Goal: Check status: Check status

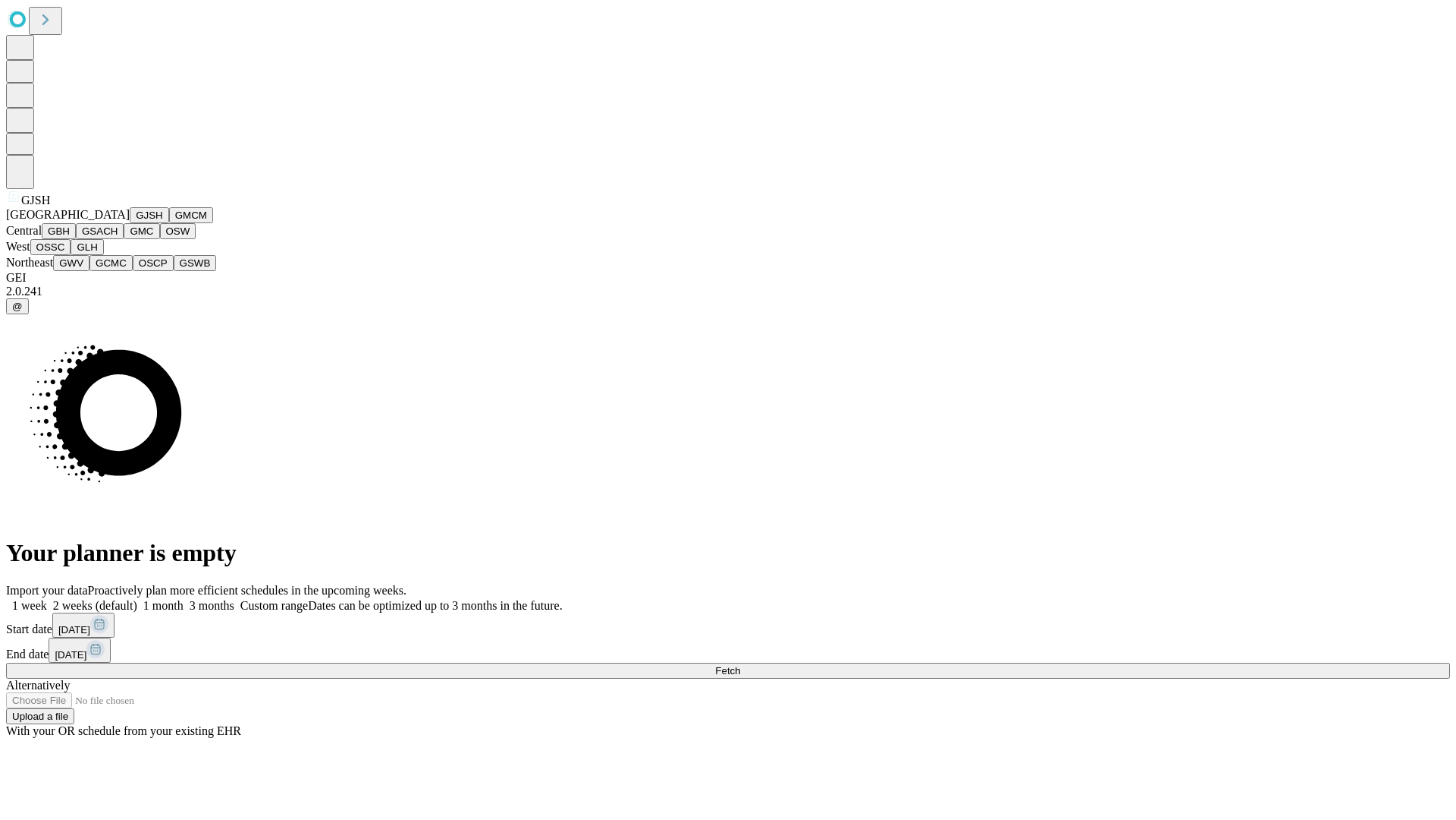
click at [130, 223] on button "GJSH" at bounding box center [149, 215] width 40 height 16
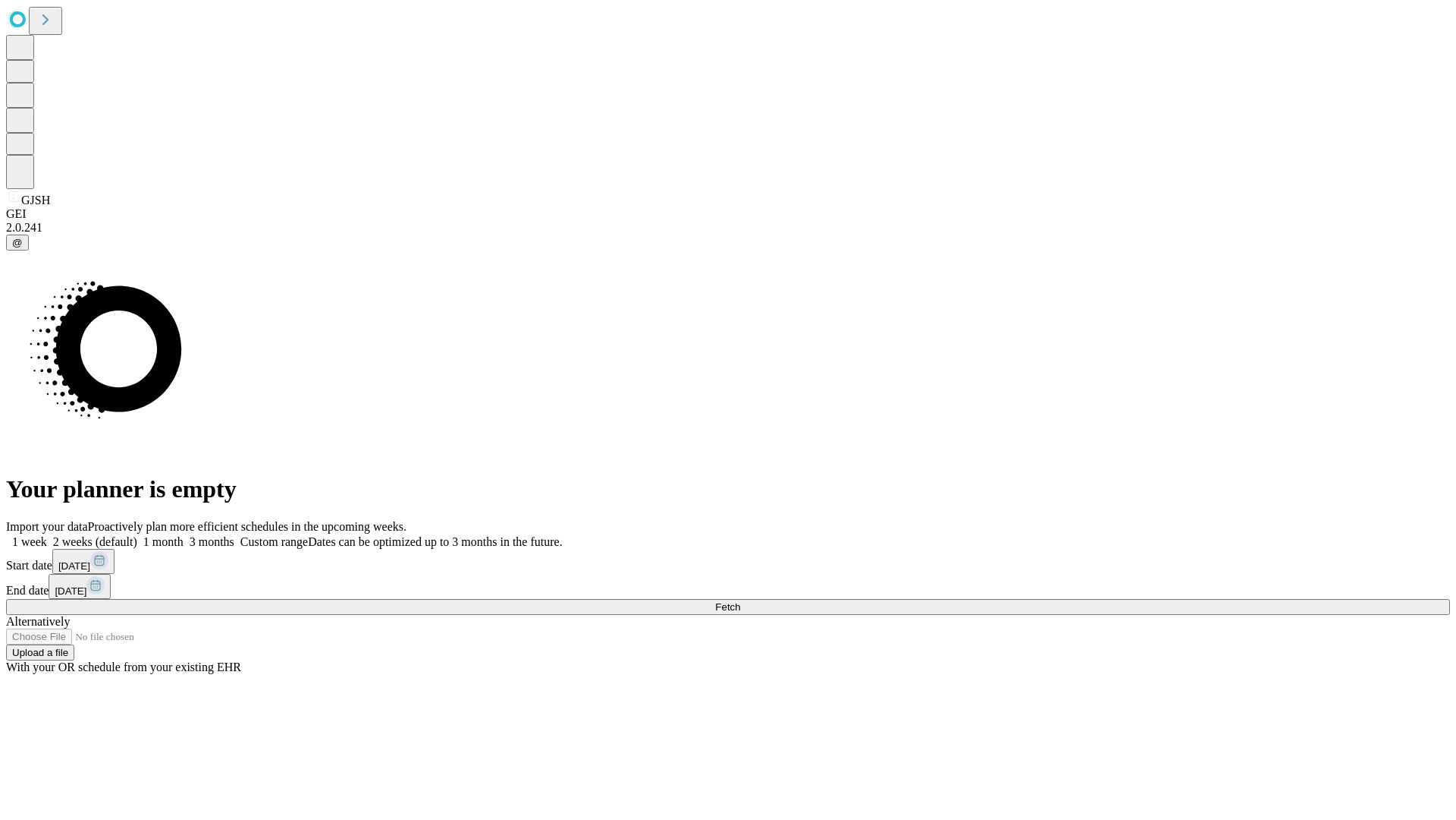
click at [47, 535] on label "1 week" at bounding box center [26, 541] width 41 height 13
click at [740, 601] on span "Fetch" at bounding box center [728, 606] width 25 height 11
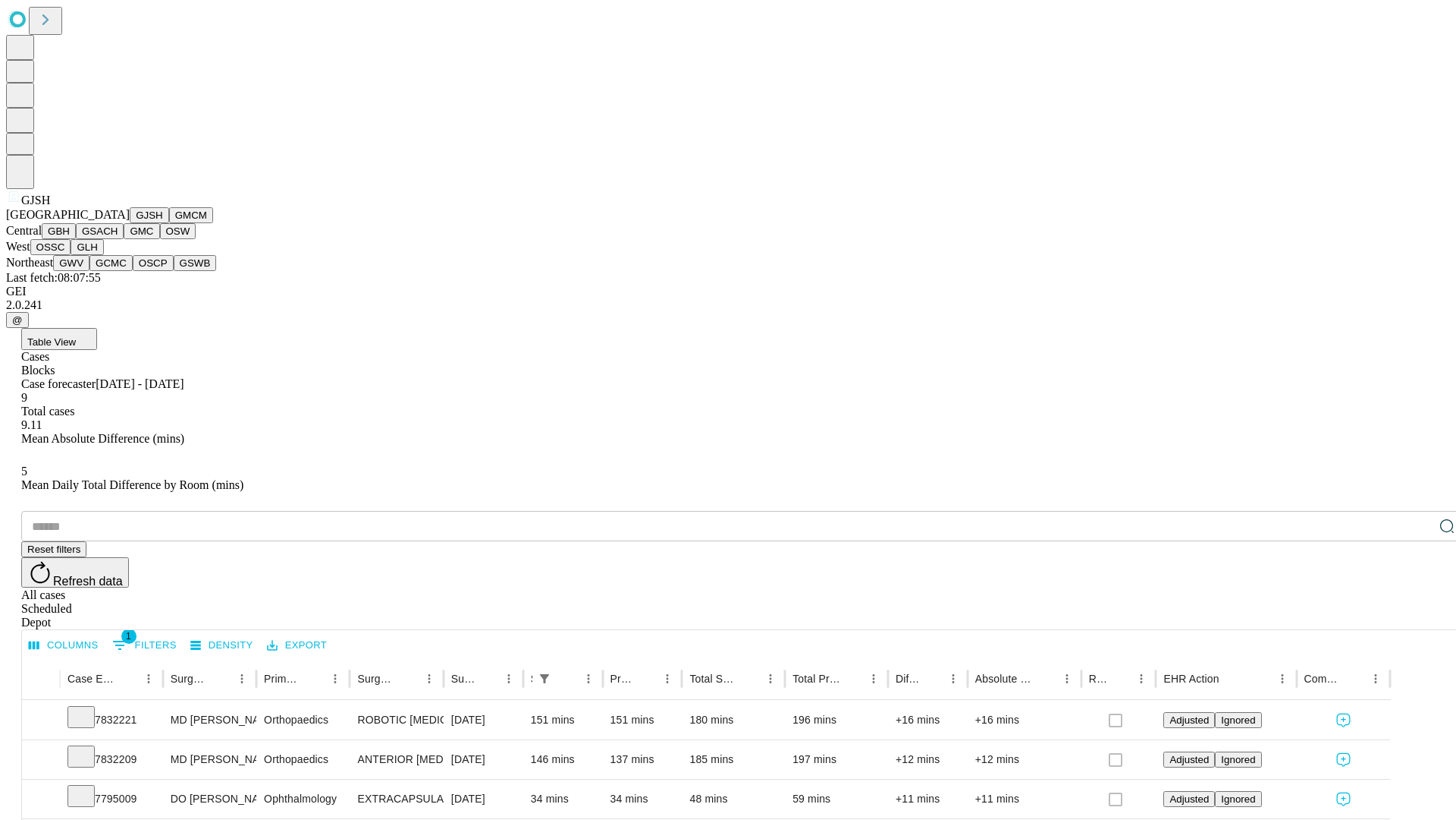
click at [169, 223] on button "GMCM" at bounding box center [192, 215] width 44 height 16
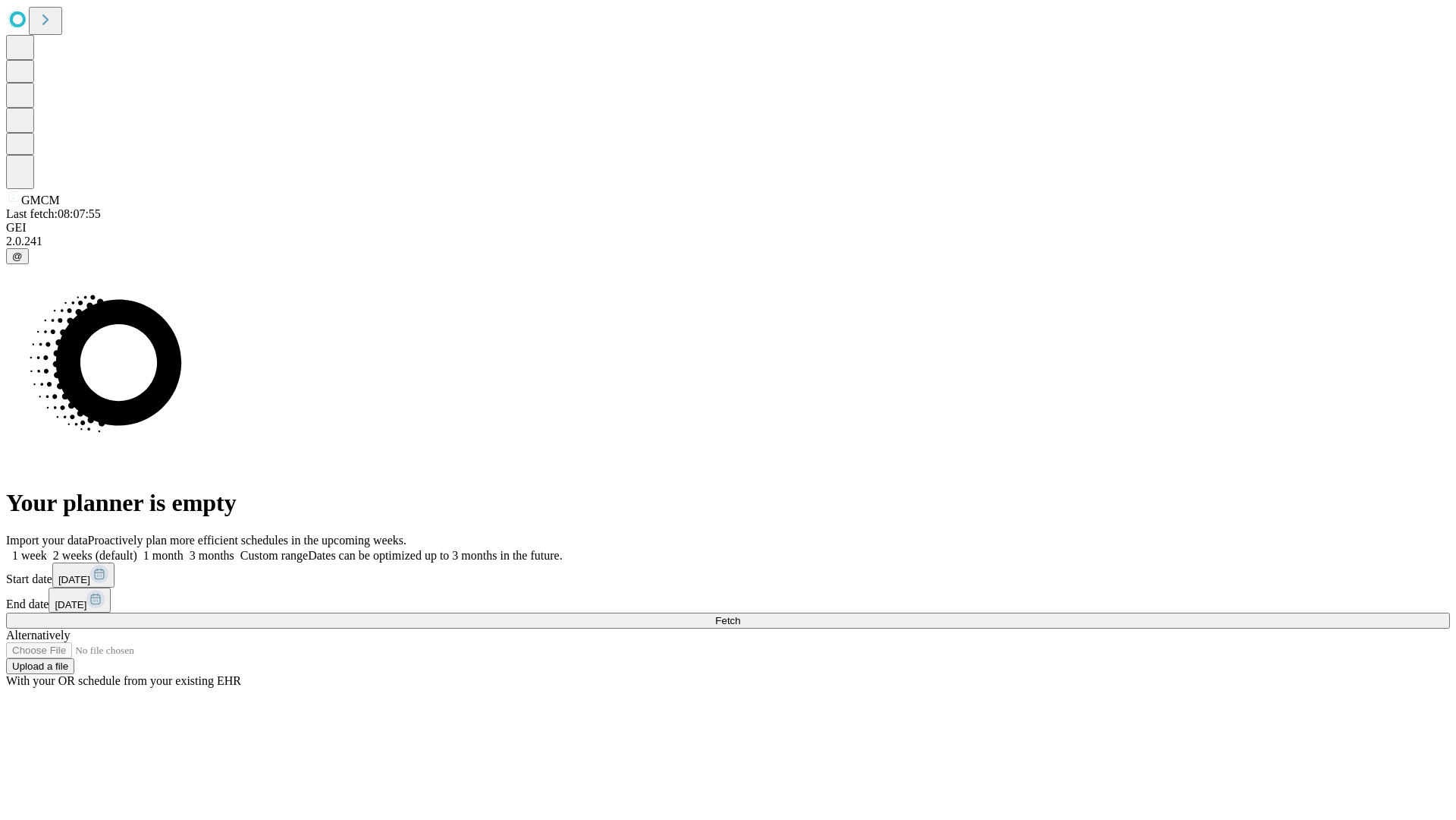
click at [740, 615] on span "Fetch" at bounding box center [728, 620] width 25 height 11
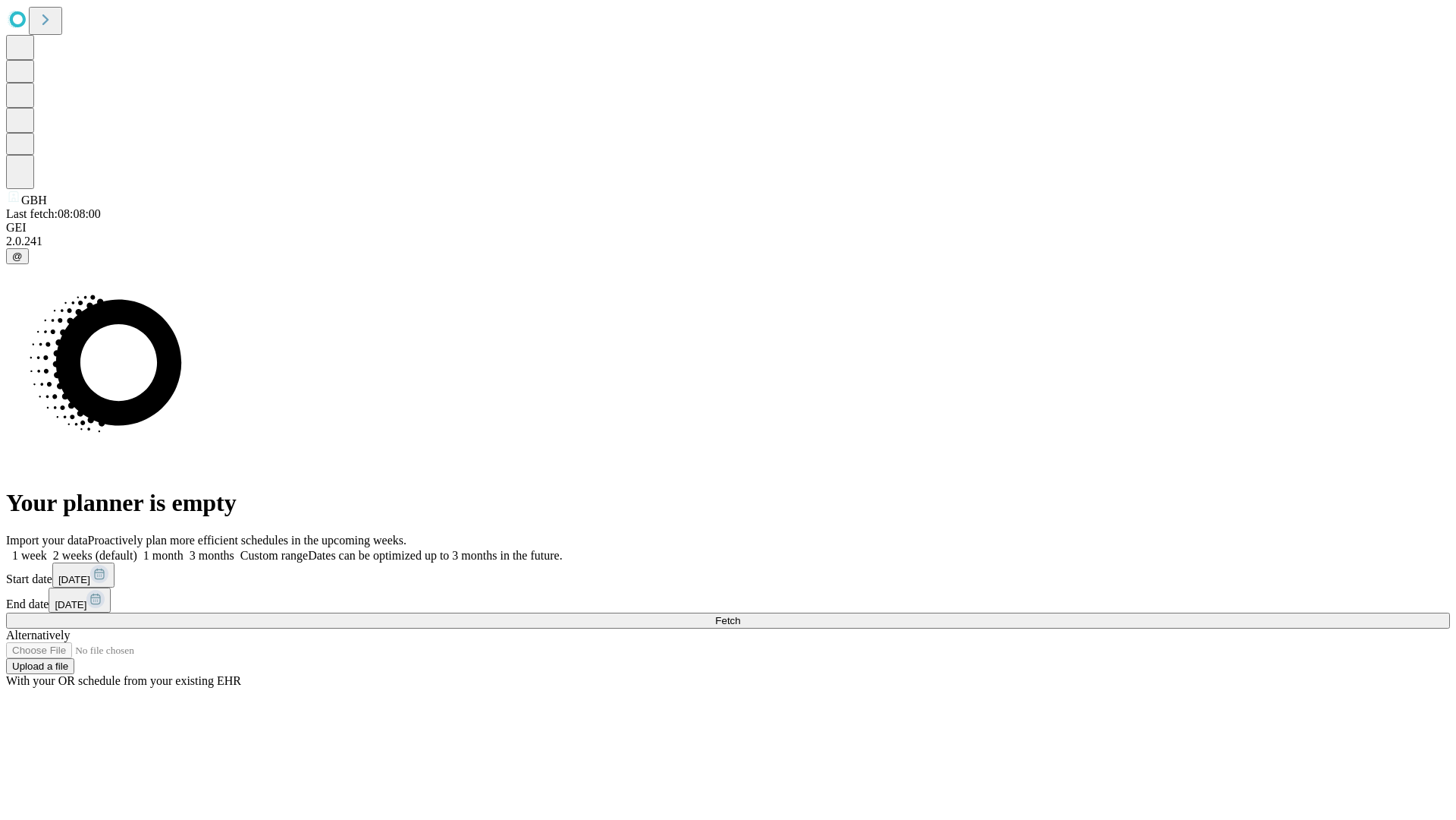
click at [47, 549] on label "1 week" at bounding box center [26, 555] width 41 height 13
click at [740, 615] on span "Fetch" at bounding box center [728, 620] width 25 height 11
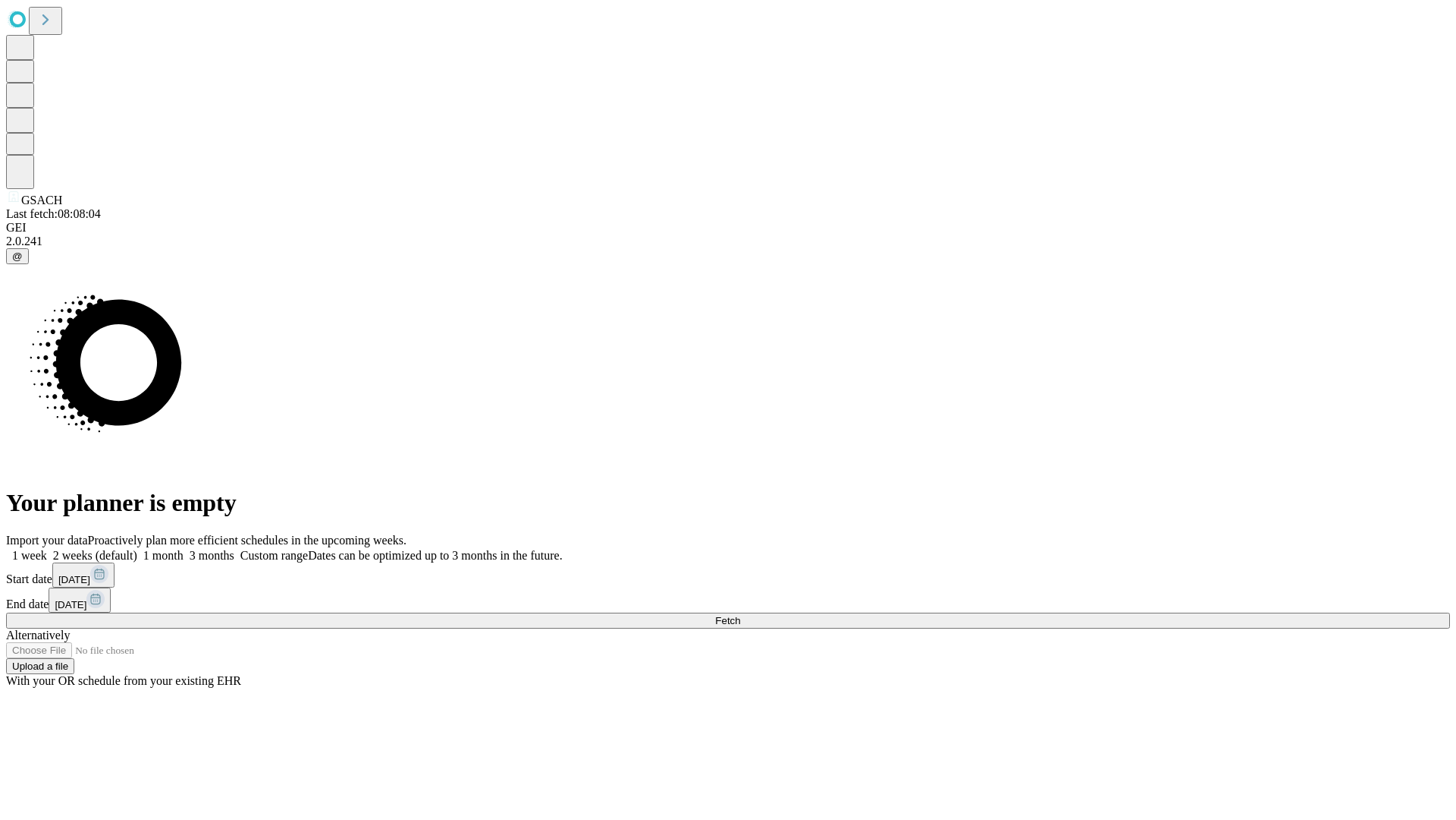
click at [47, 549] on label "1 week" at bounding box center [26, 555] width 41 height 13
click at [740, 615] on span "Fetch" at bounding box center [728, 620] width 25 height 11
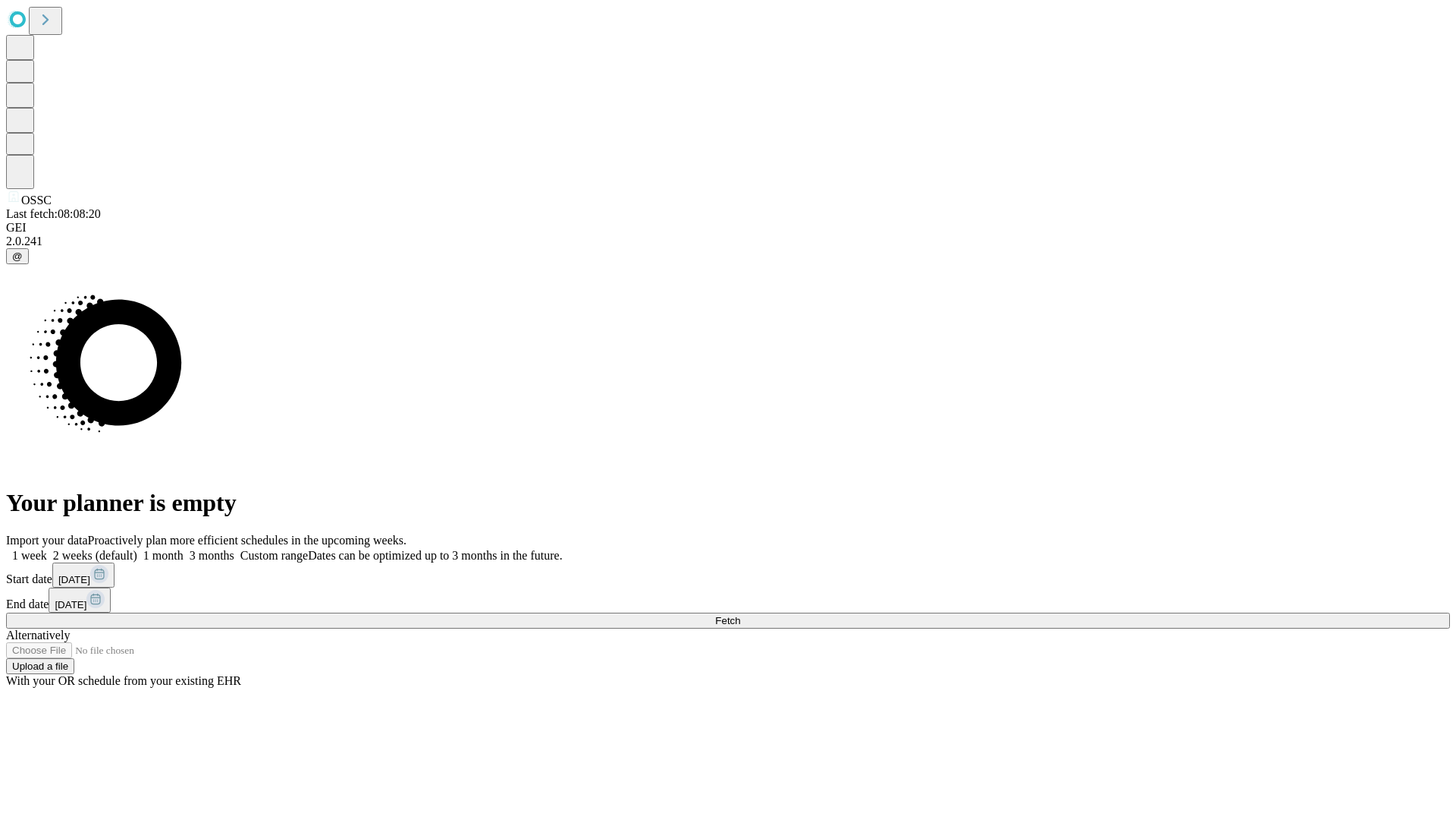
click at [47, 549] on label "1 week" at bounding box center [26, 555] width 41 height 13
click at [740, 615] on span "Fetch" at bounding box center [728, 620] width 25 height 11
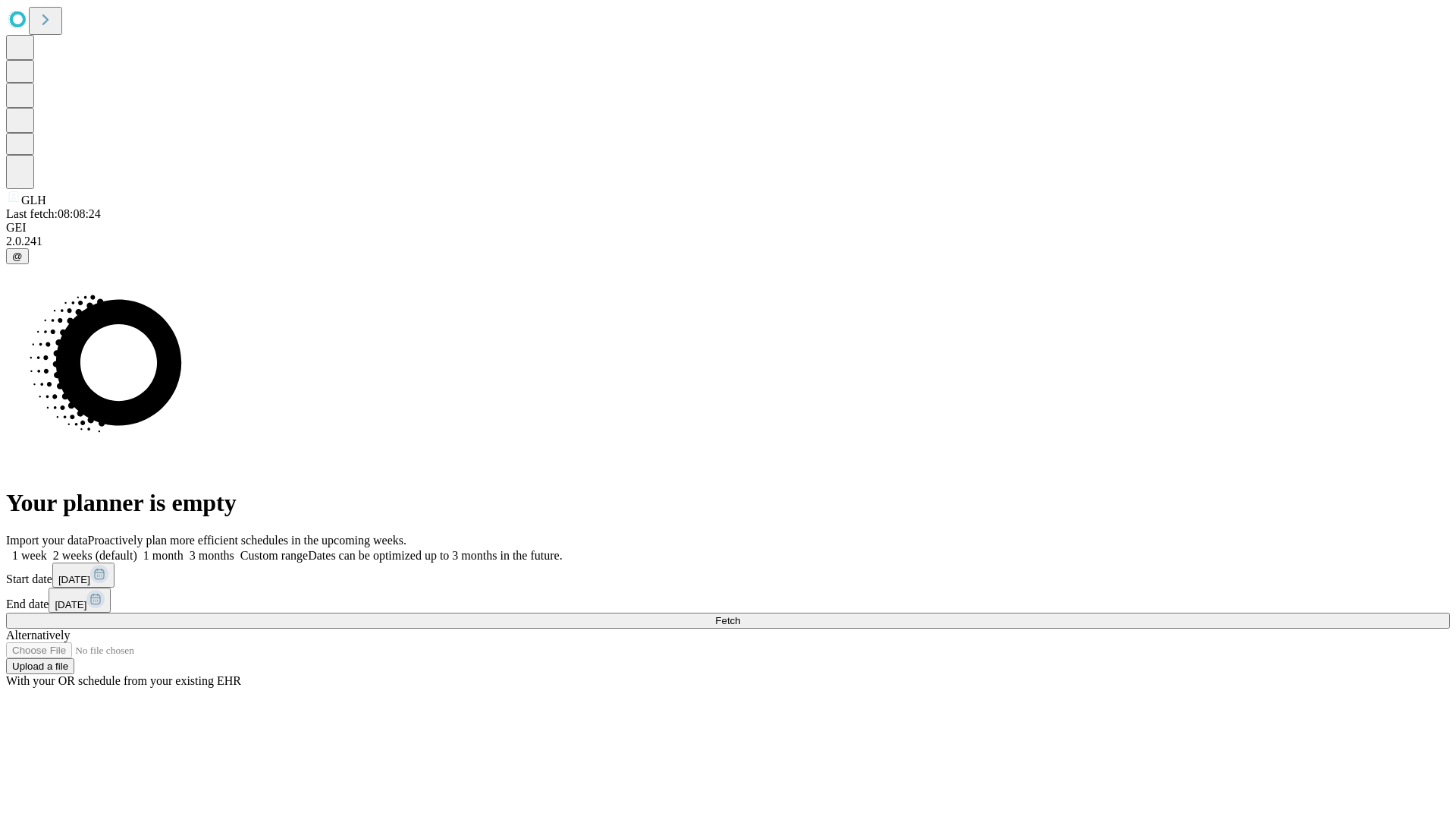
click at [47, 549] on label "1 week" at bounding box center [26, 555] width 41 height 13
click at [740, 615] on span "Fetch" at bounding box center [728, 620] width 25 height 11
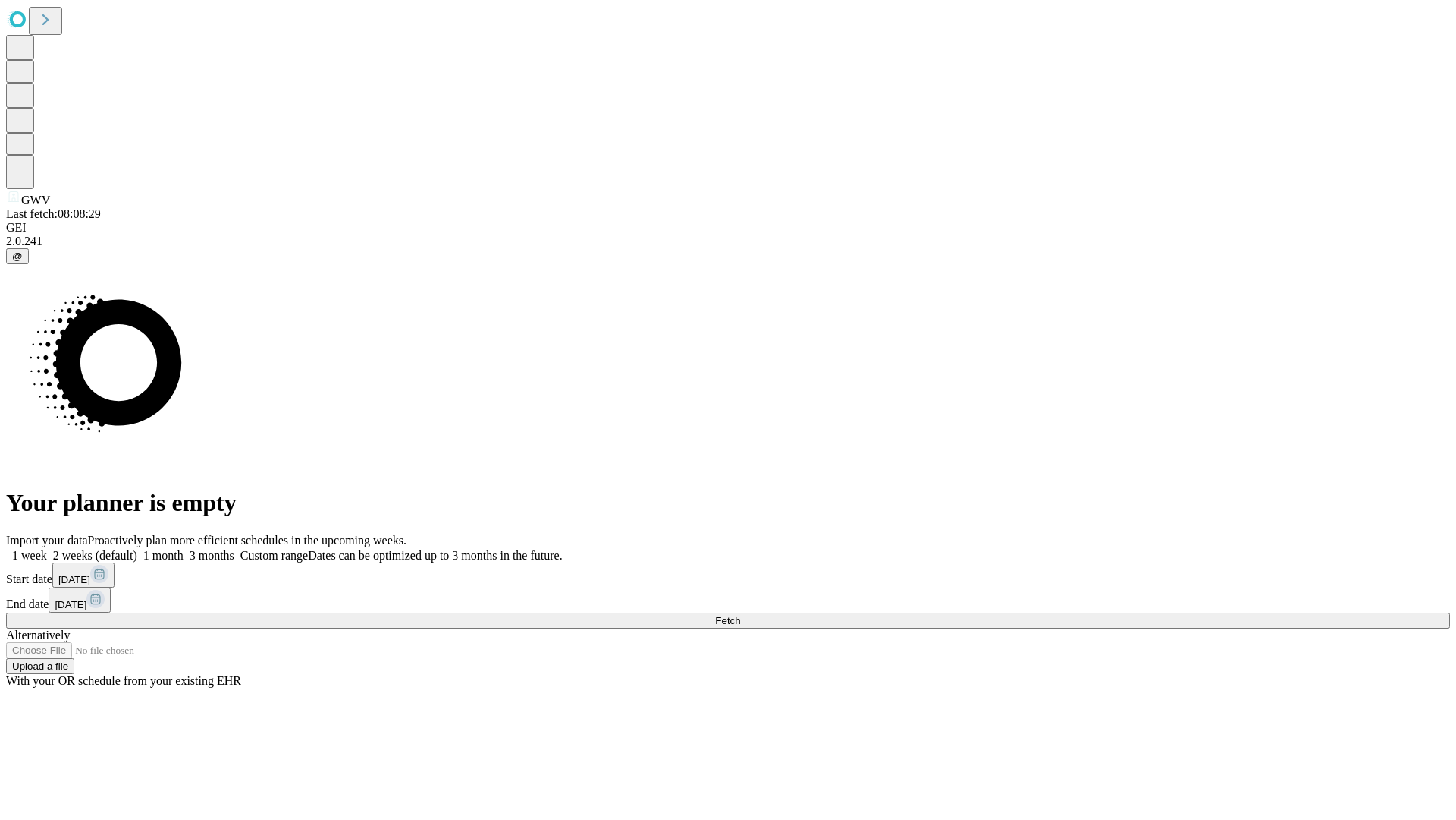
click at [47, 549] on label "1 week" at bounding box center [26, 555] width 41 height 13
click at [740, 615] on span "Fetch" at bounding box center [728, 620] width 25 height 11
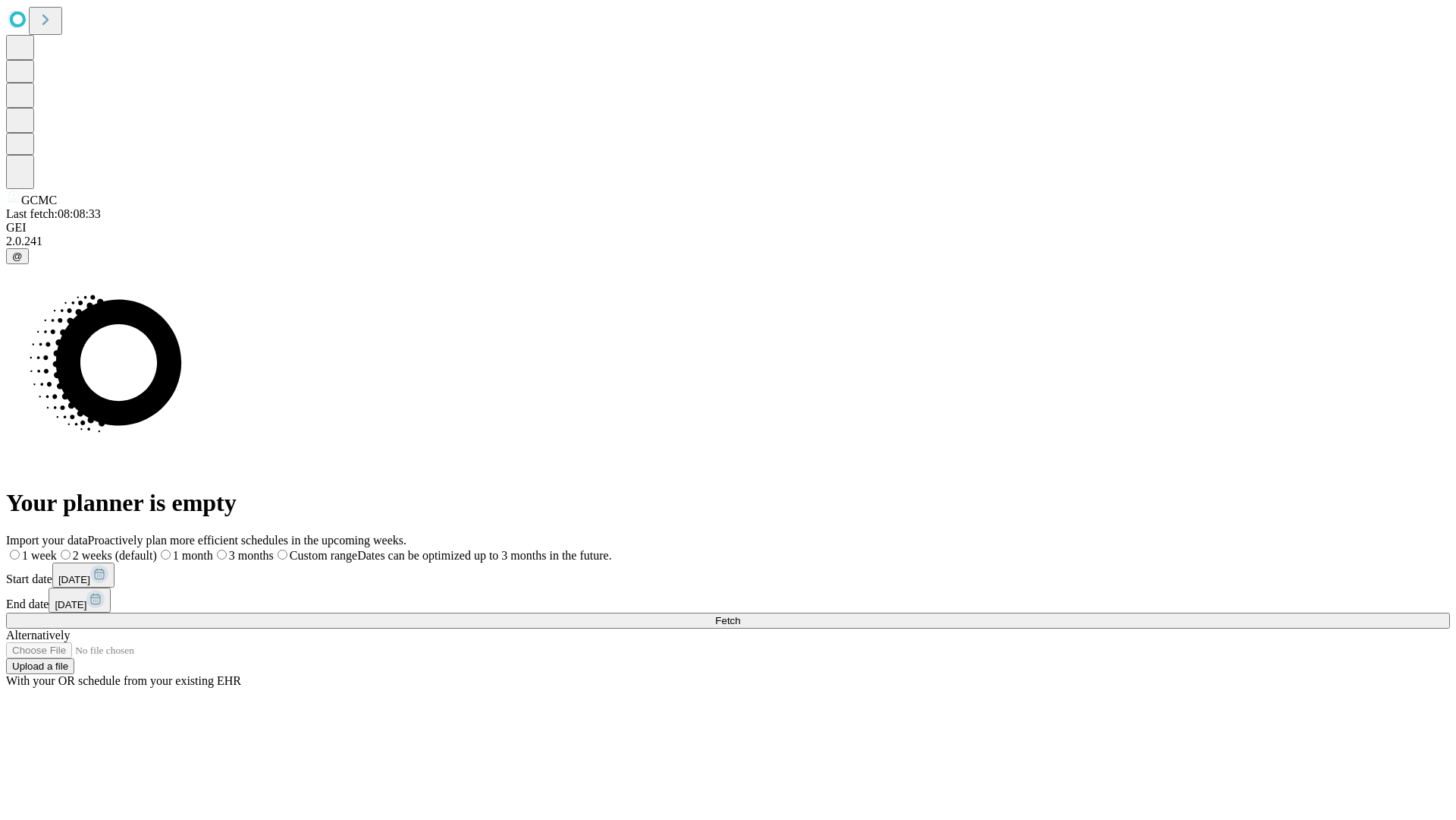
click at [740, 615] on span "Fetch" at bounding box center [728, 620] width 25 height 11
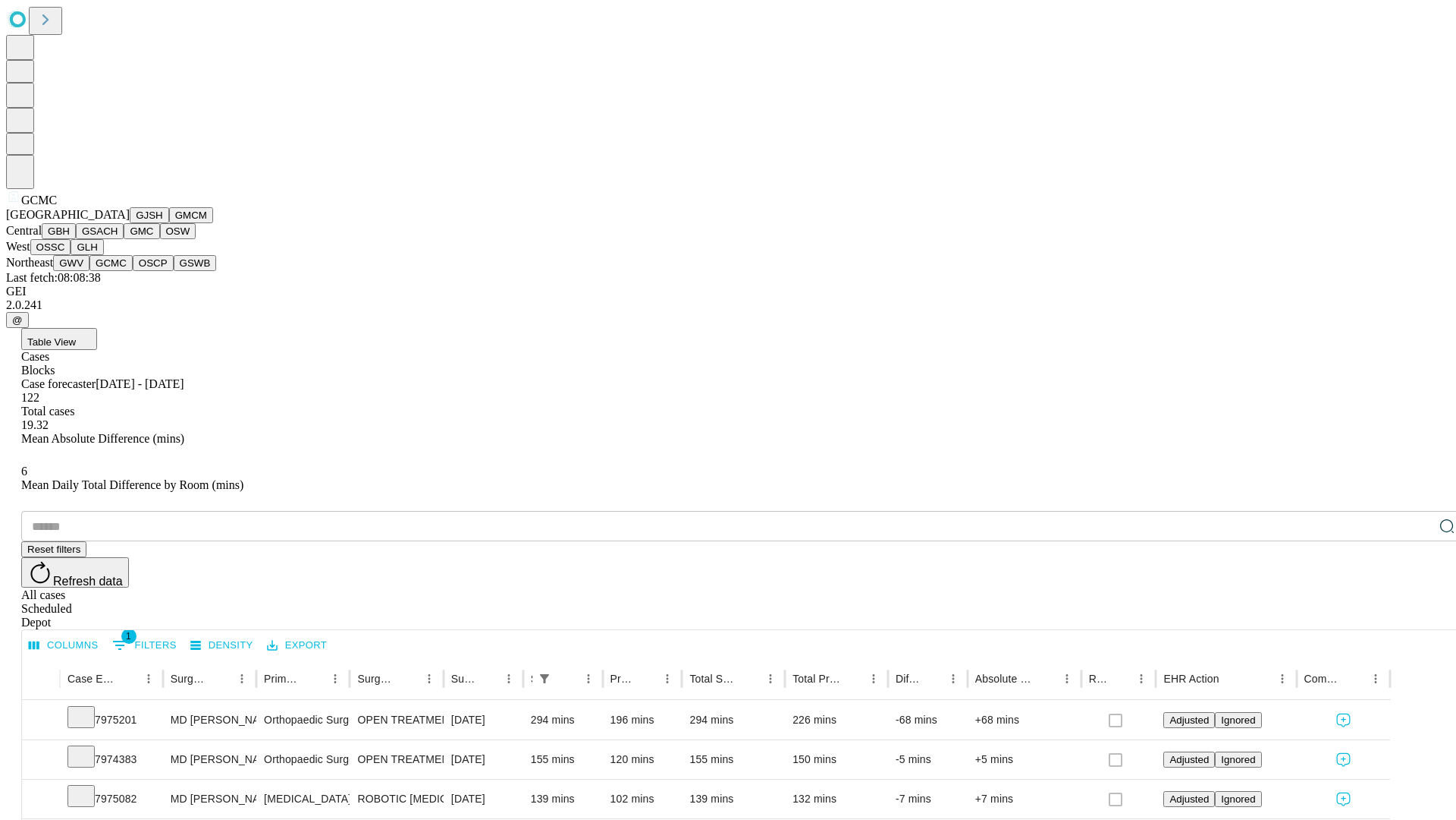
click at [133, 271] on button "OSCP" at bounding box center [153, 263] width 41 height 16
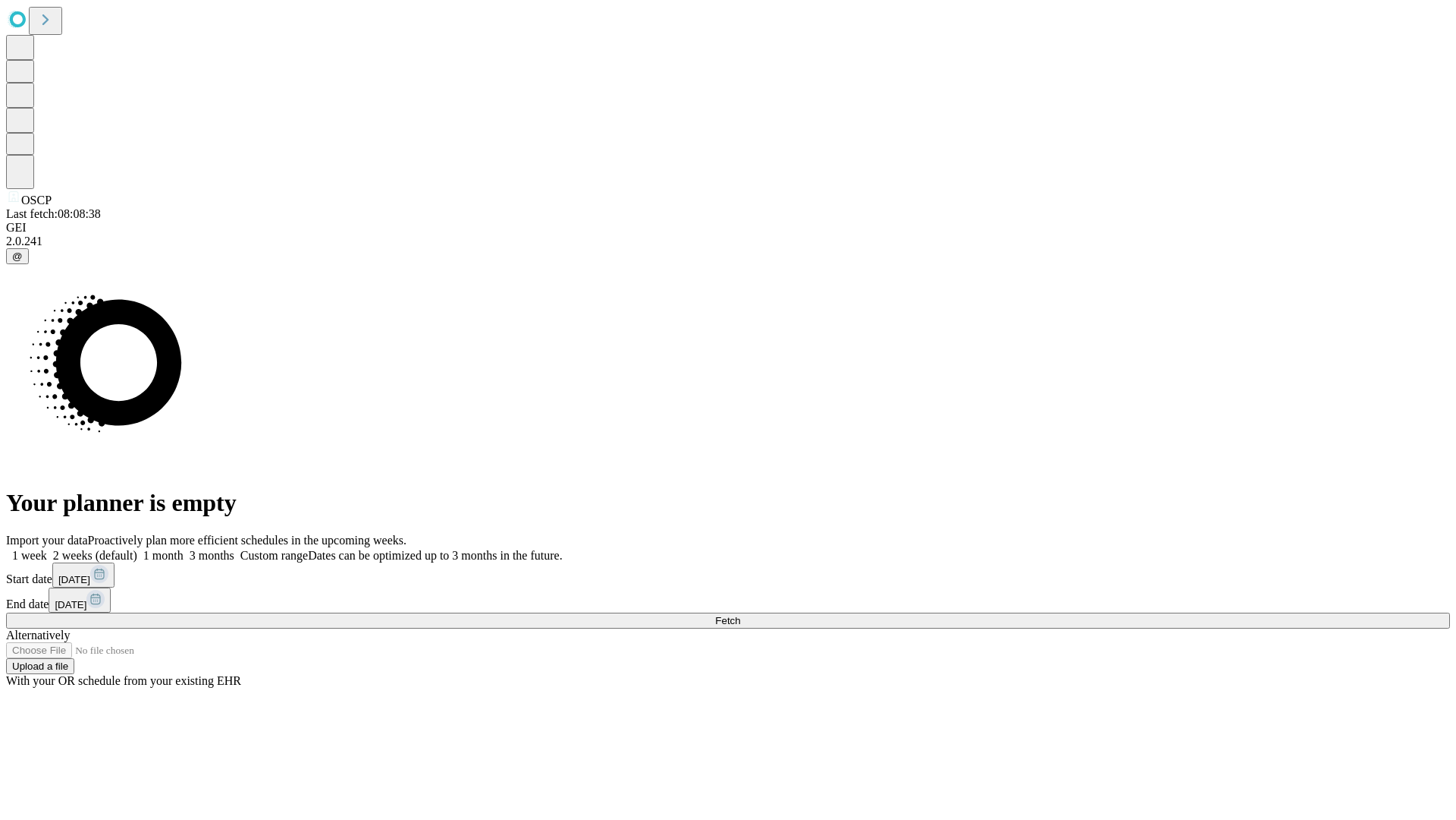
click at [47, 549] on label "1 week" at bounding box center [26, 555] width 41 height 13
click at [740, 615] on span "Fetch" at bounding box center [728, 620] width 25 height 11
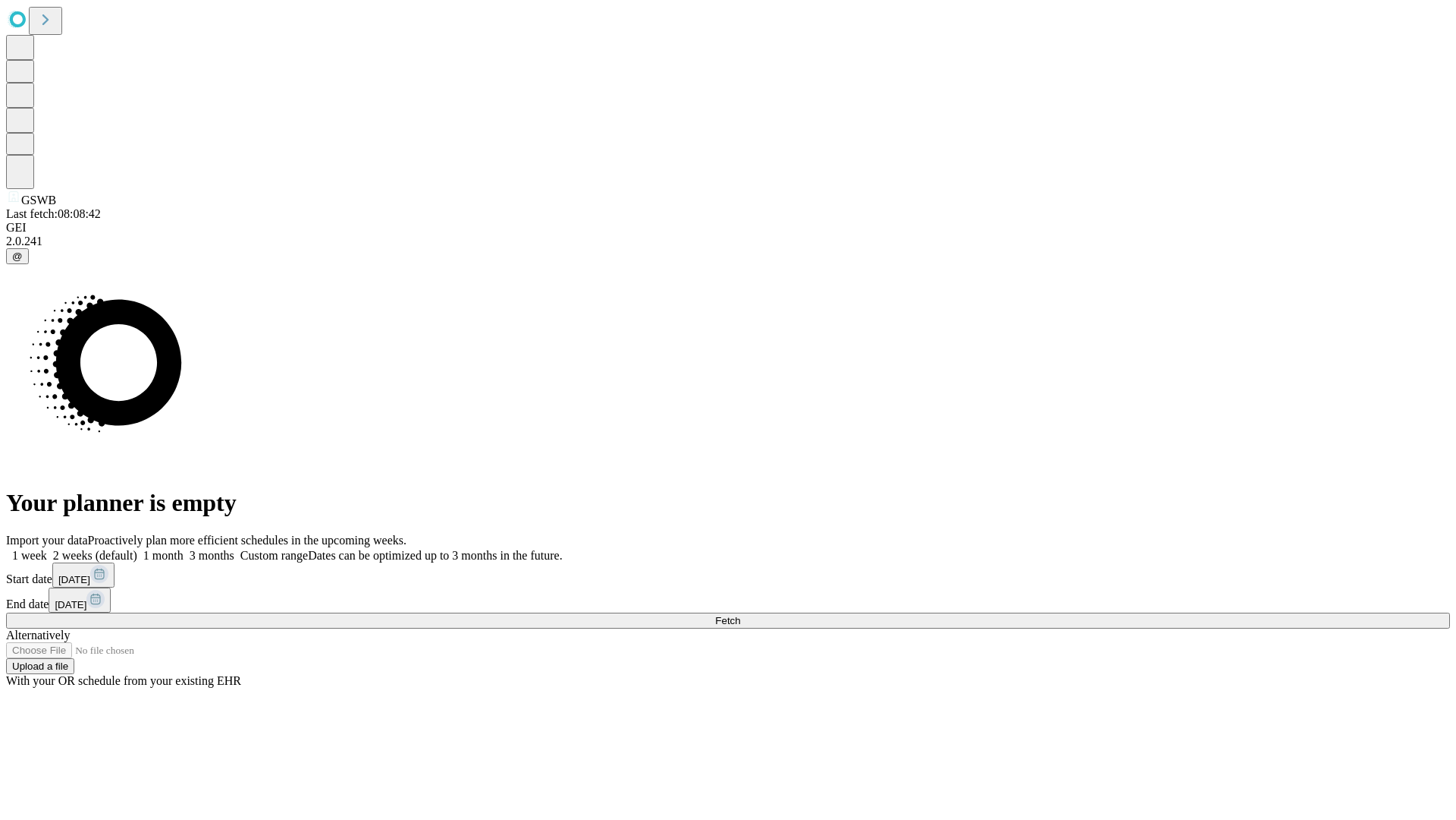
click at [740, 615] on span "Fetch" at bounding box center [728, 620] width 25 height 11
